Goal: Task Accomplishment & Management: Manage account settings

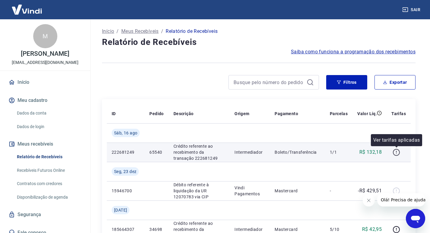
click at [394, 153] on icon "button" at bounding box center [396, 153] width 8 height 8
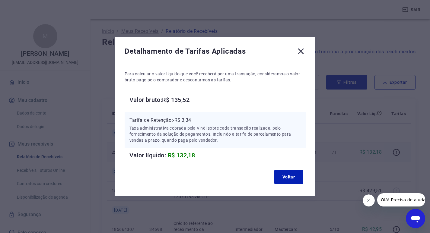
scroll to position [60, 0]
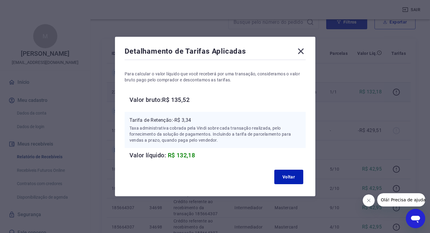
click at [301, 51] on icon at bounding box center [301, 51] width 10 height 10
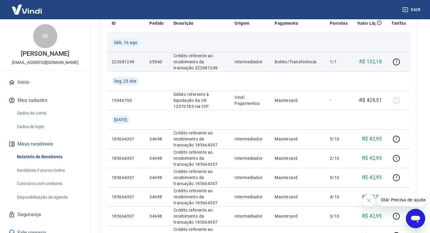
scroll to position [0, 0]
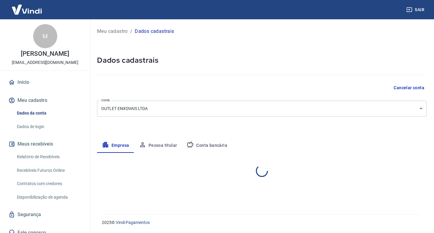
select select "MG"
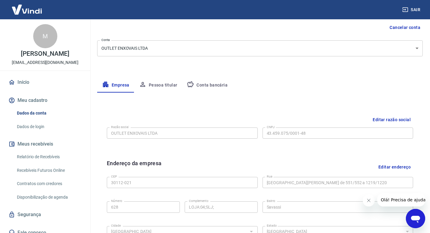
scroll to position [90, 0]
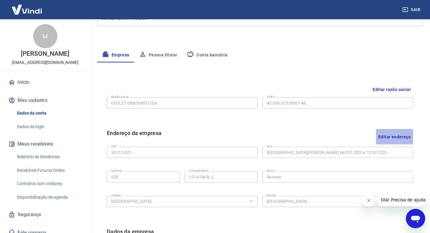
click at [393, 136] on button "Editar endereço" at bounding box center [394, 136] width 37 height 15
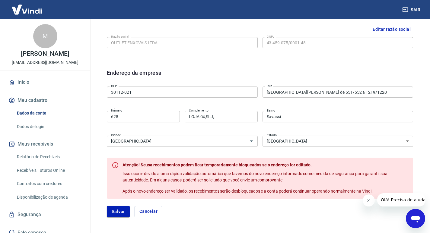
scroll to position [181, 0]
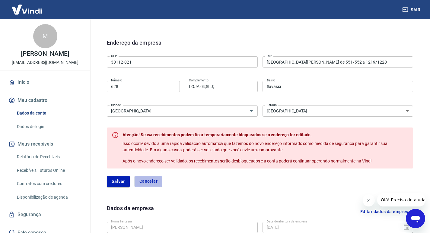
click at [148, 182] on button "Cancelar" at bounding box center [148, 181] width 28 height 11
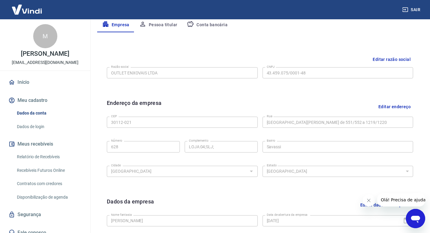
scroll to position [0, 0]
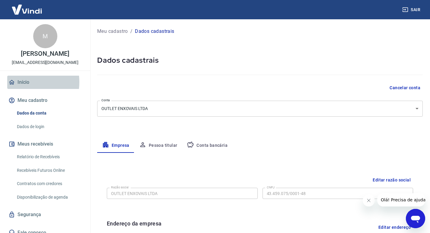
click at [22, 82] on link "Início" at bounding box center [45, 82] width 76 height 13
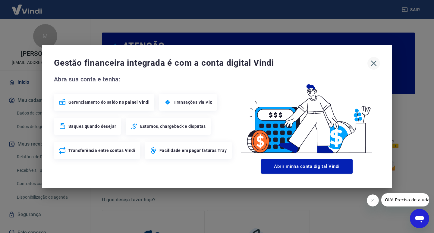
click at [373, 64] on icon "button" at bounding box center [374, 64] width 6 height 6
